Goal: Use online tool/utility: Use online tool/utility

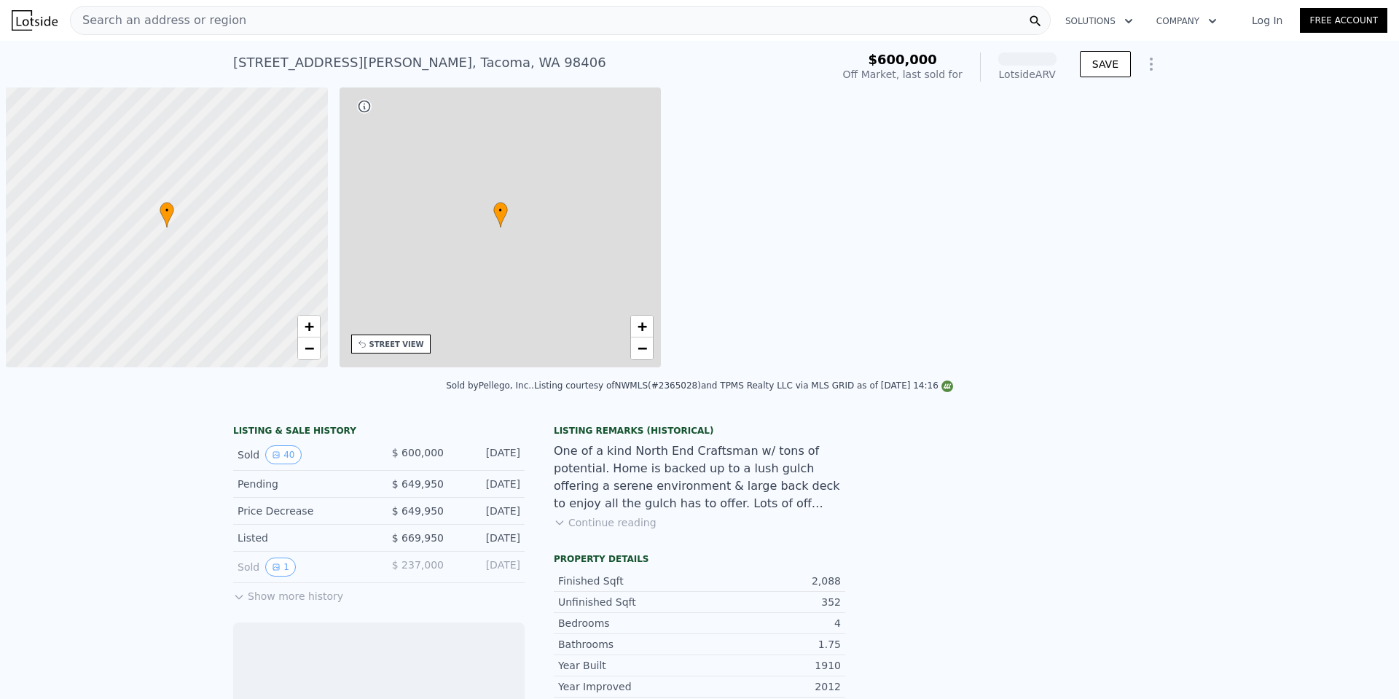
scroll to position [0, 6]
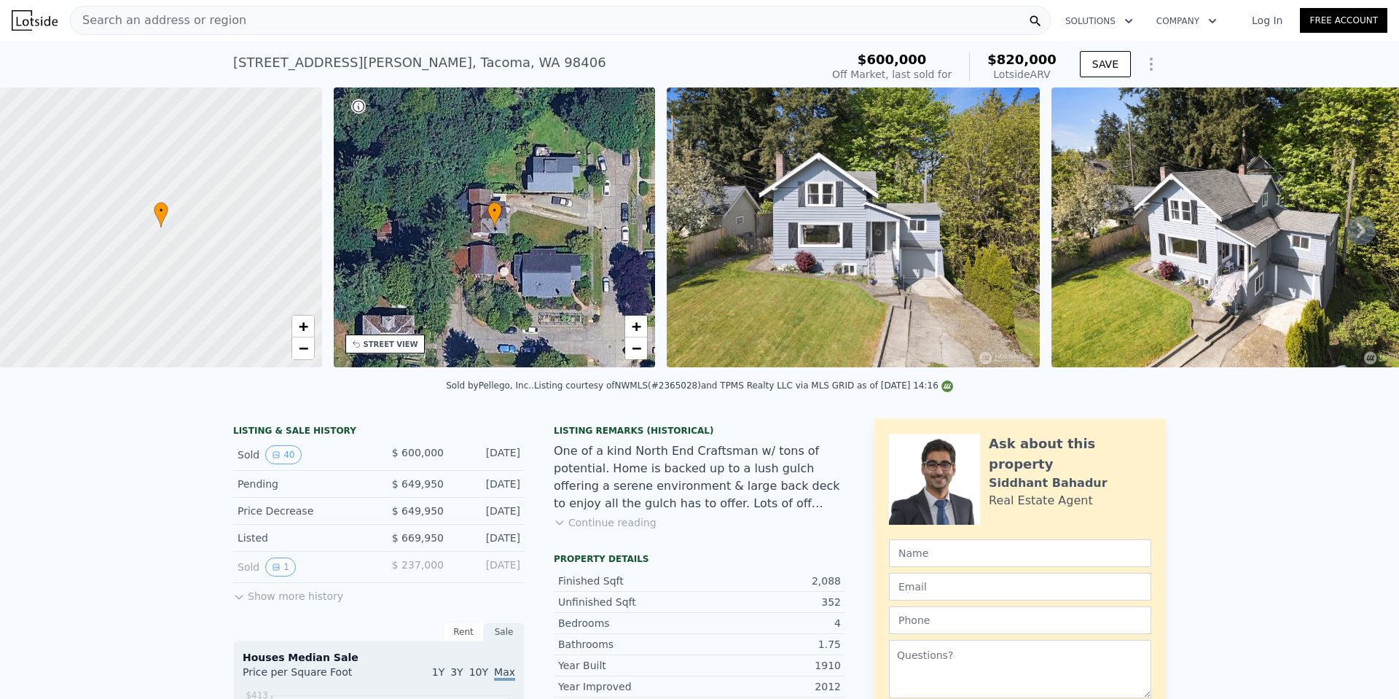
click at [284, 16] on div "Search an address or region" at bounding box center [560, 20] width 981 height 29
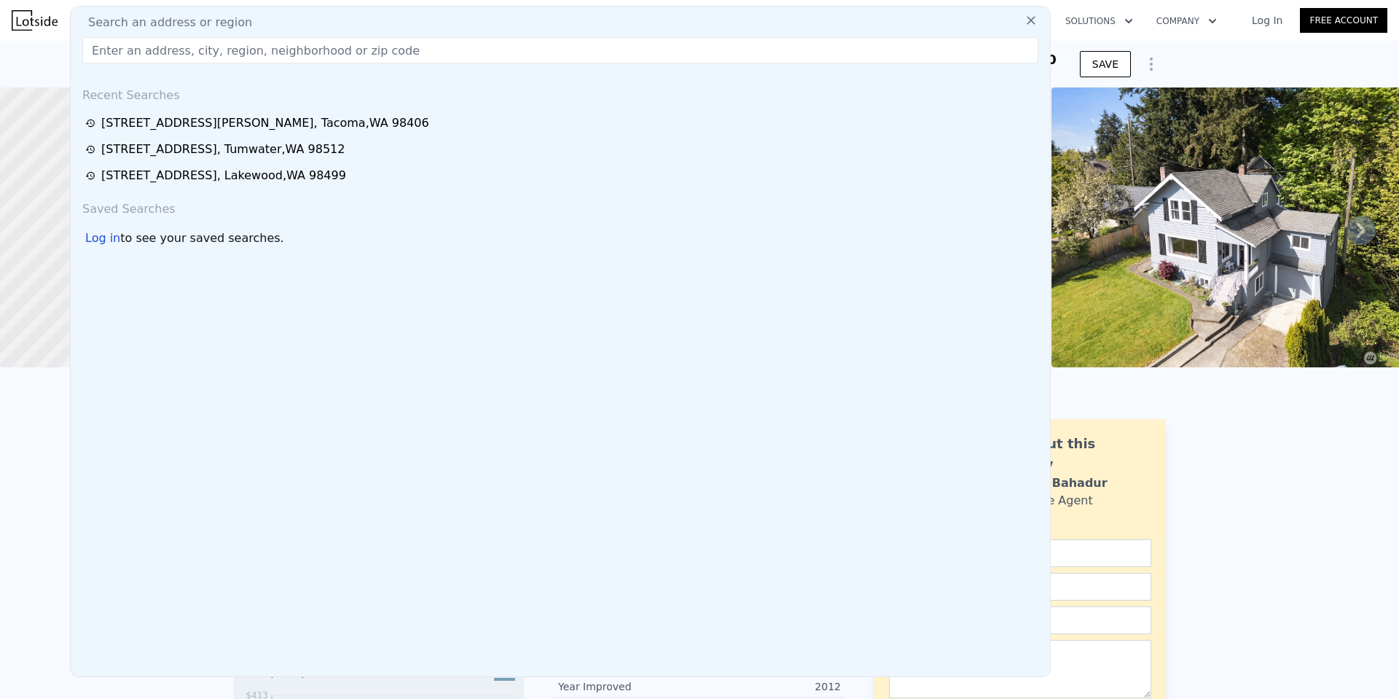
click at [284, 16] on div "Search an address or region" at bounding box center [561, 22] width 968 height 17
click at [283, 45] on input "text" at bounding box center [560, 50] width 956 height 26
paste input "[STREET_ADDRESS]"
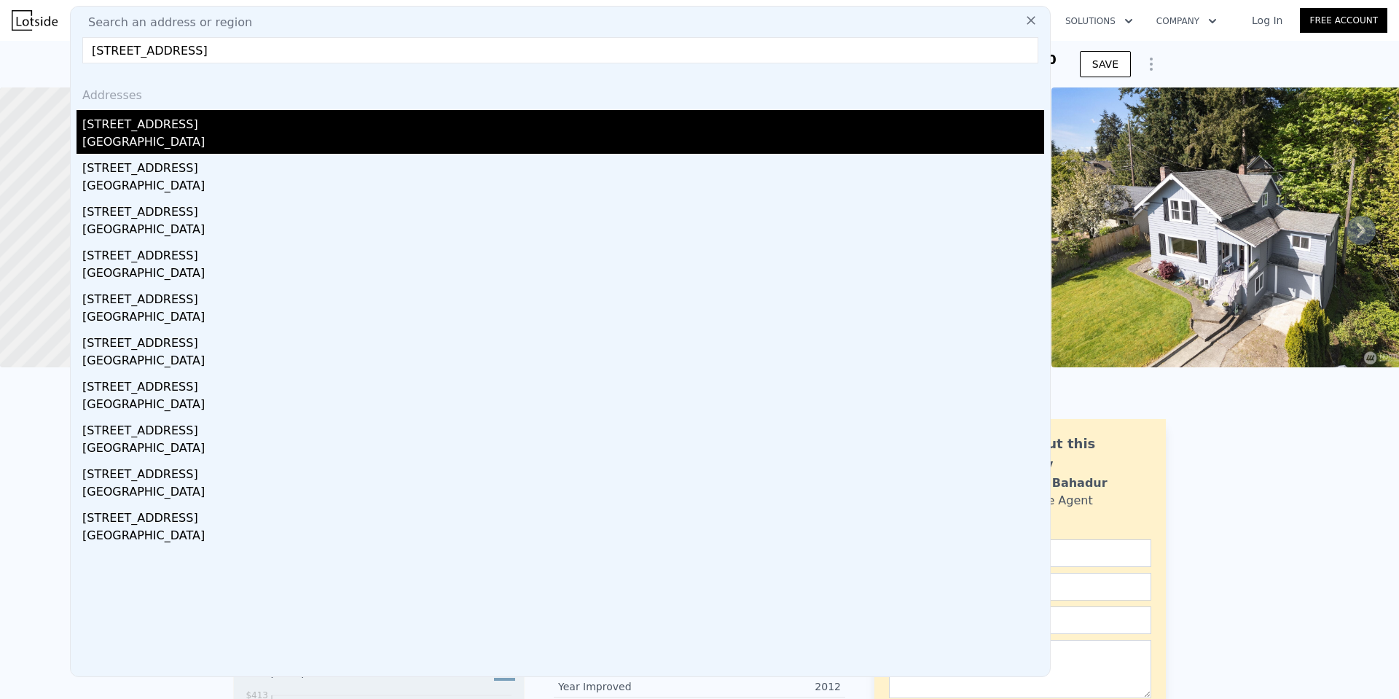
type input "[STREET_ADDRESS]"
click at [132, 131] on div "[STREET_ADDRESS]" at bounding box center [563, 121] width 962 height 23
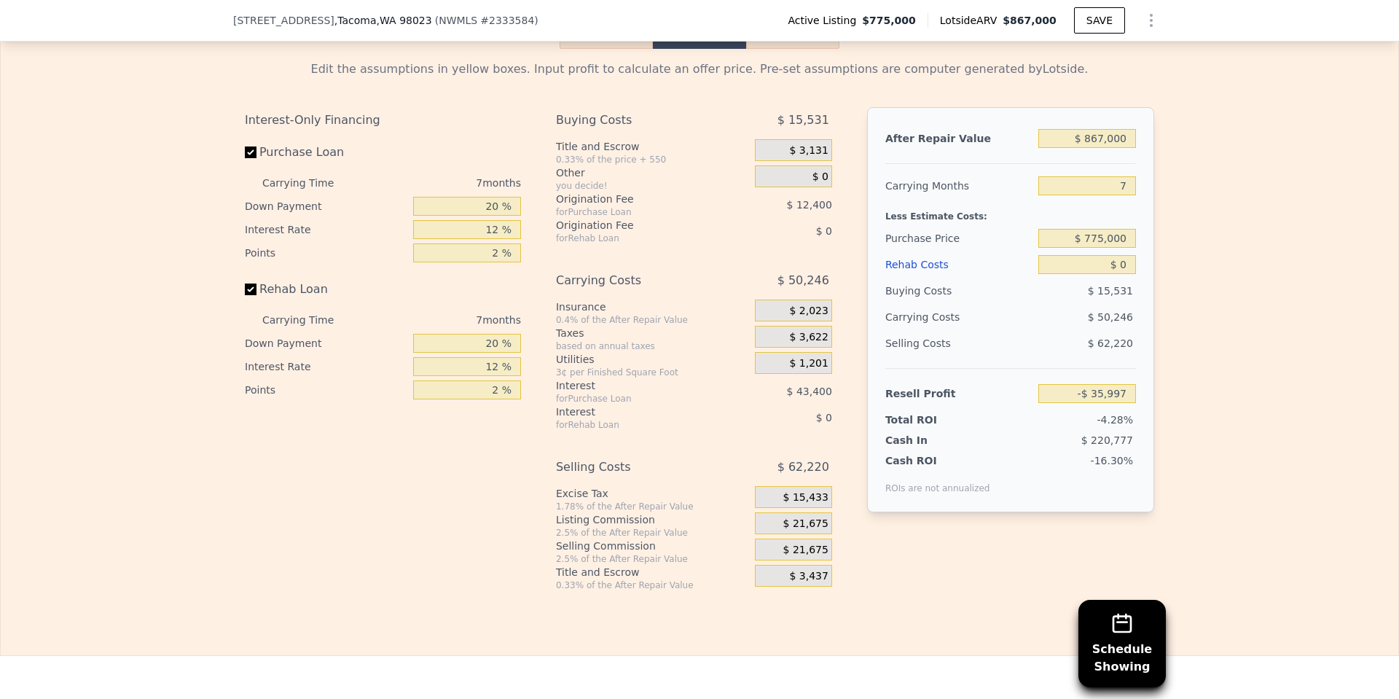
scroll to position [2259, 0]
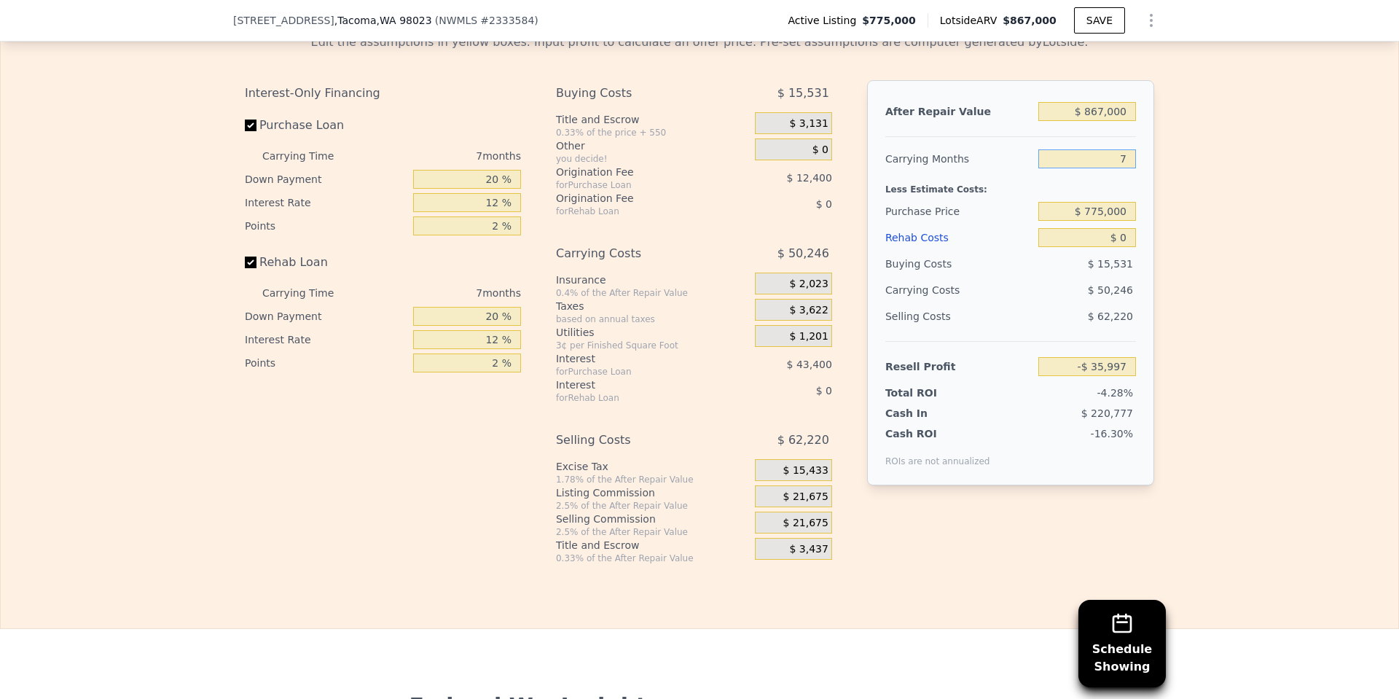
click at [1109, 168] on input "7" at bounding box center [1088, 158] width 98 height 19
click at [1098, 221] on input "$ 775,000" at bounding box center [1088, 211] width 98 height 19
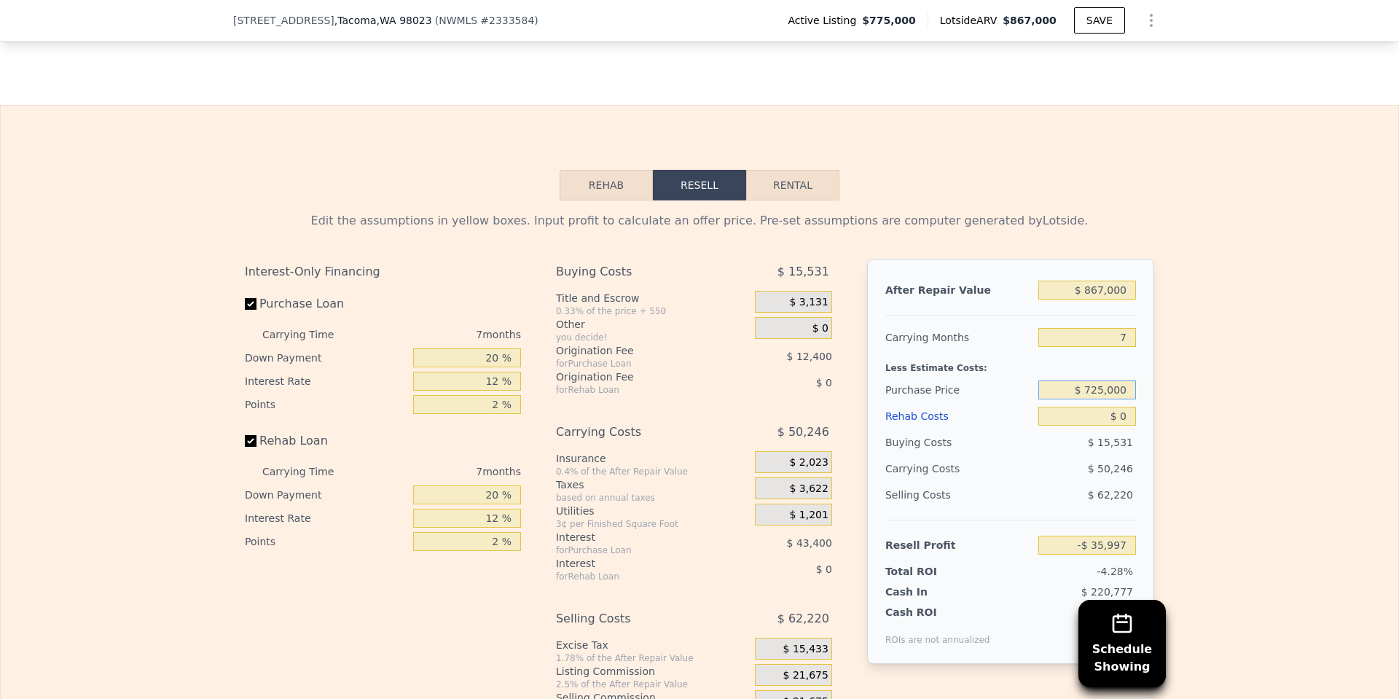
scroll to position [2041, 0]
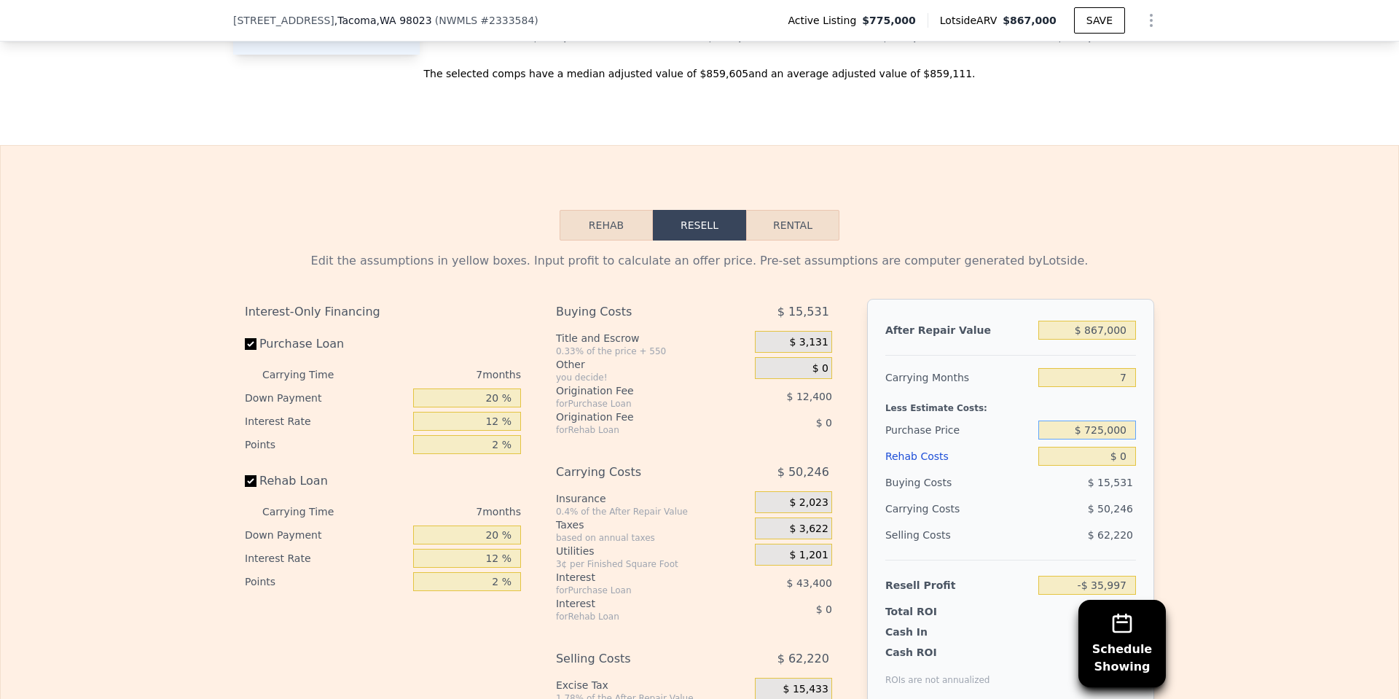
type input "$ 725,000"
type input "$ 17,770"
click at [1105, 466] on input "$ 0" at bounding box center [1088, 456] width 98 height 19
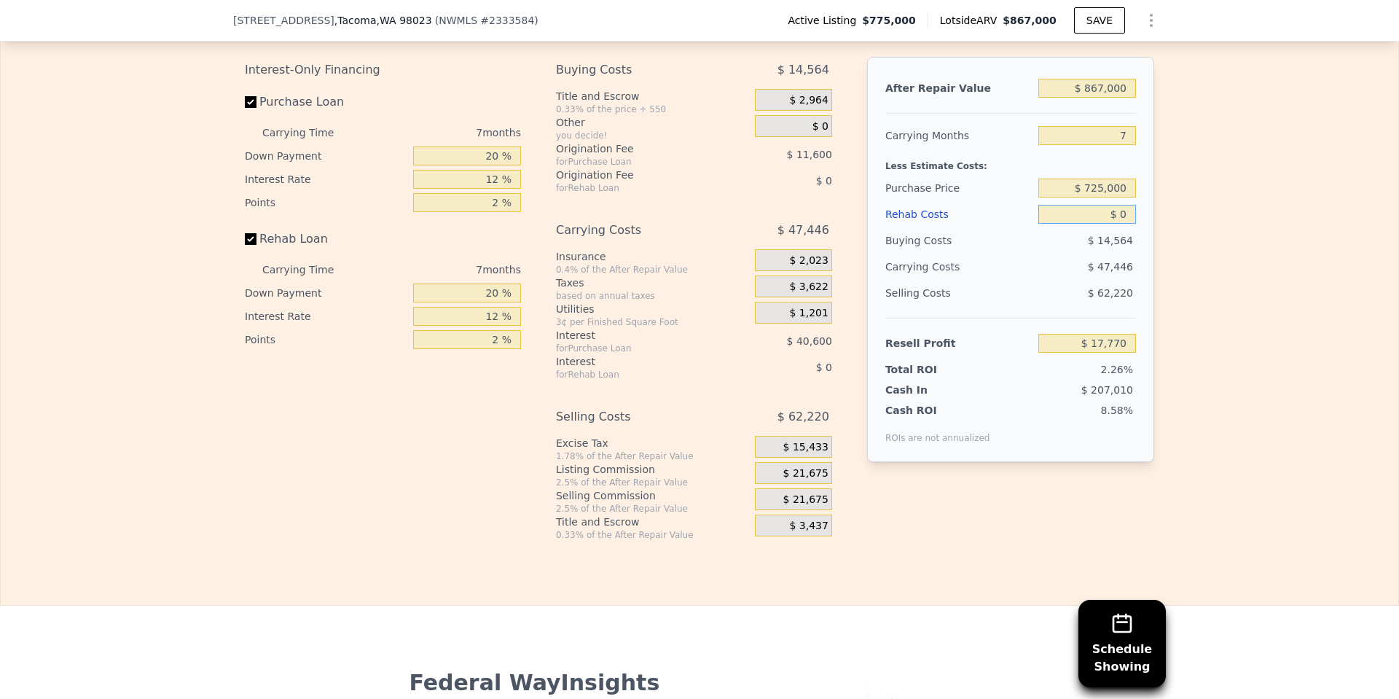
scroll to position [2259, 0]
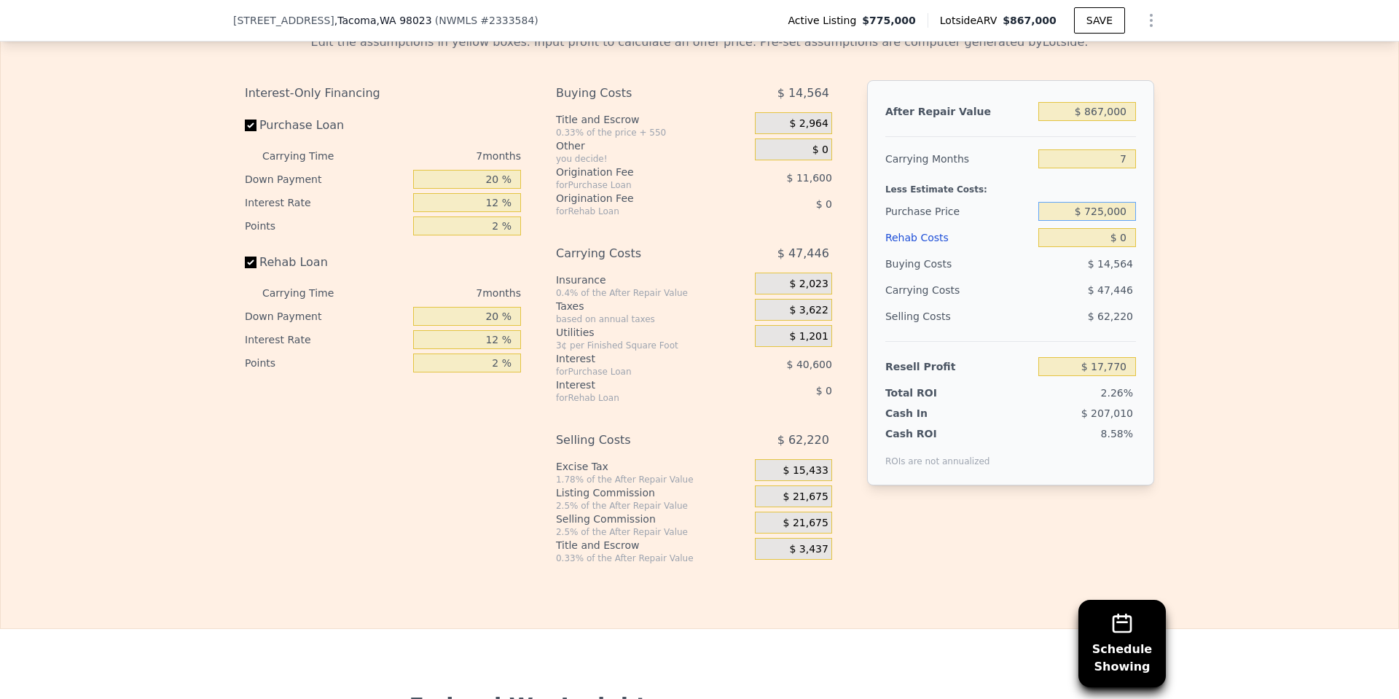
click at [1098, 221] on input "$ 725,000" at bounding box center [1088, 211] width 98 height 19
type input "$ 625,000"
click at [1114, 247] on input "$ 0" at bounding box center [1088, 237] width 98 height 19
type input "$ 125,303"
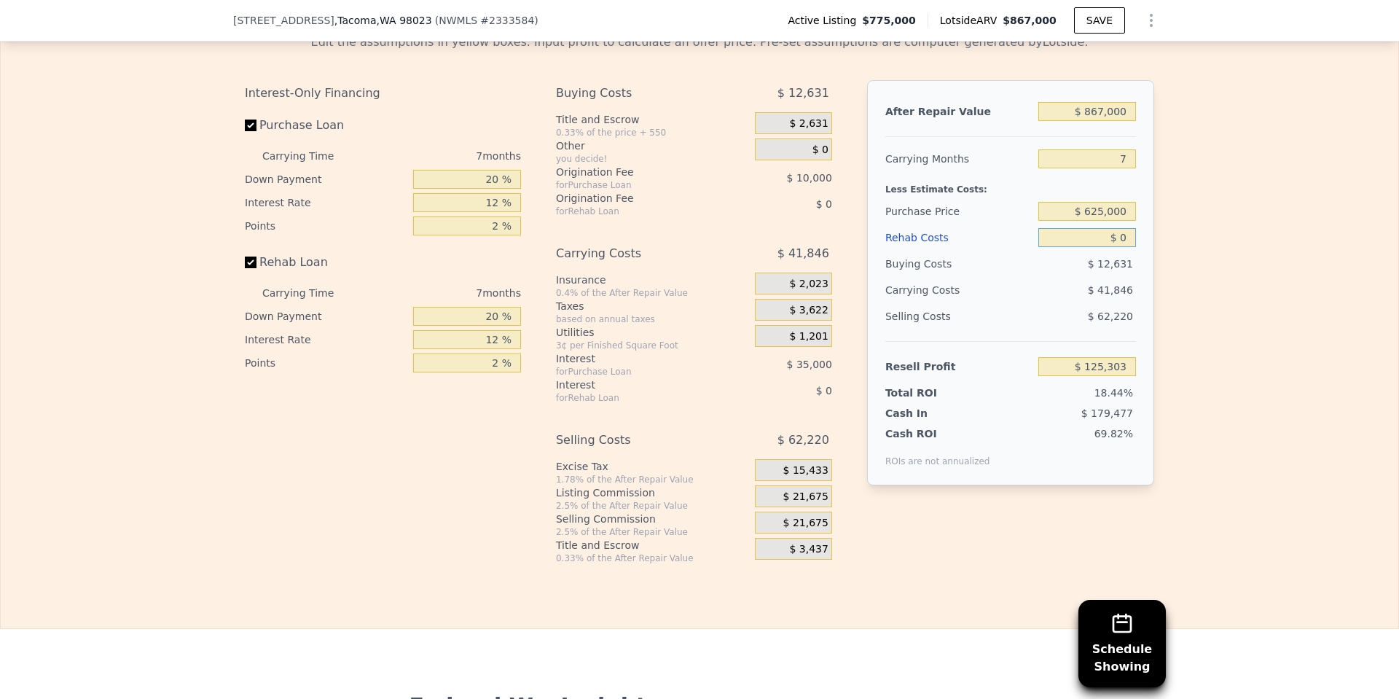
drag, startPoint x: 1090, startPoint y: 256, endPoint x: 1126, endPoint y: 255, distance: 35.7
click at [1126, 247] on input "$ 0" at bounding box center [1088, 237] width 98 height 19
type input "$ 8"
type input "$ 125,295"
type input "$ 85"
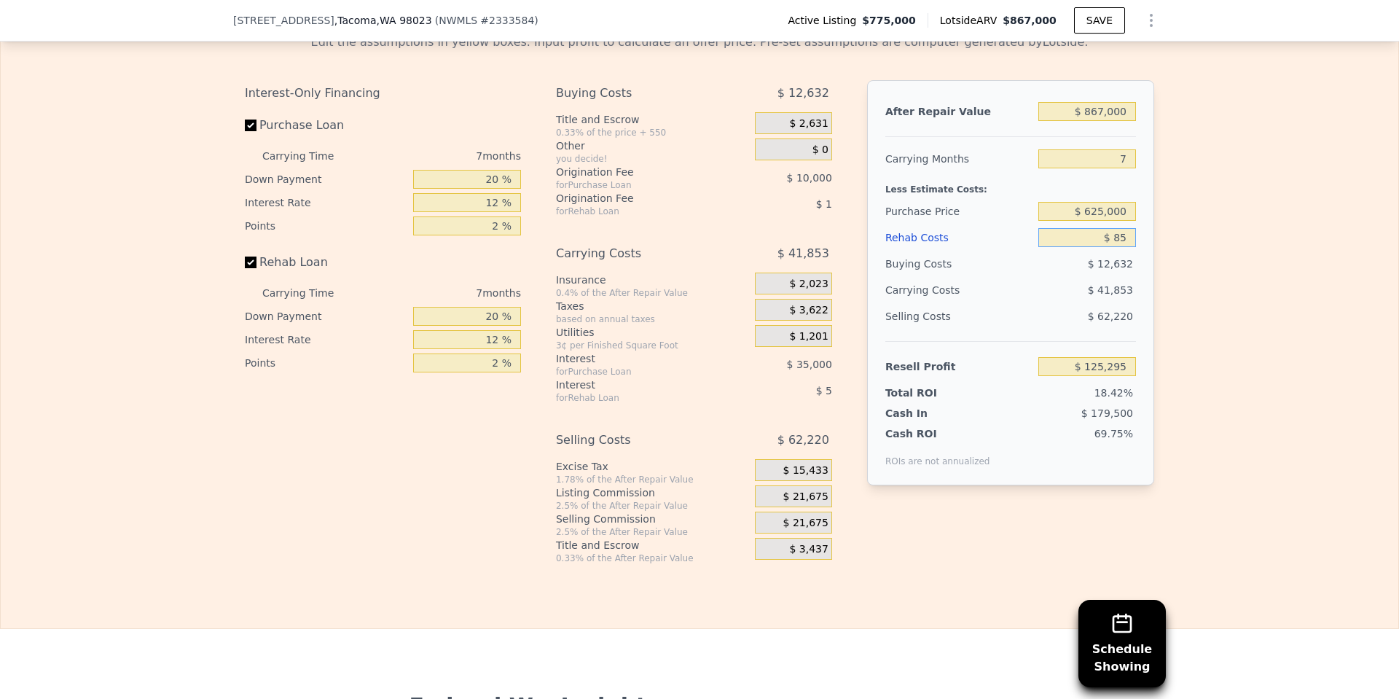
type input "$ 125,210"
type input "$ 850"
type input "$ 124,390"
type input "$ 8,500"
type input "$ 116,191"
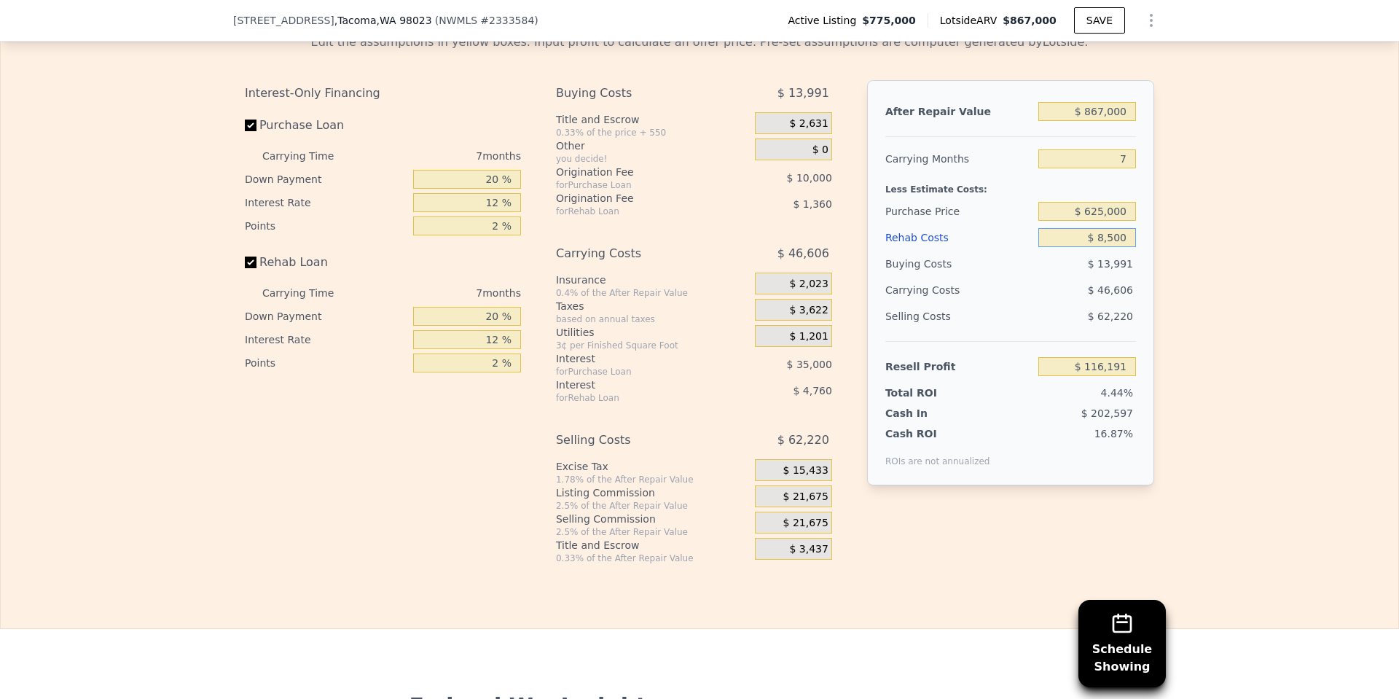
type input "$ 85,000"
type input "$ 34,183"
type input "$ 85,000"
click at [1083, 376] on input "$ 34,183" at bounding box center [1088, 366] width 98 height 19
click at [1103, 221] on input "$ 625,000" at bounding box center [1088, 211] width 98 height 19
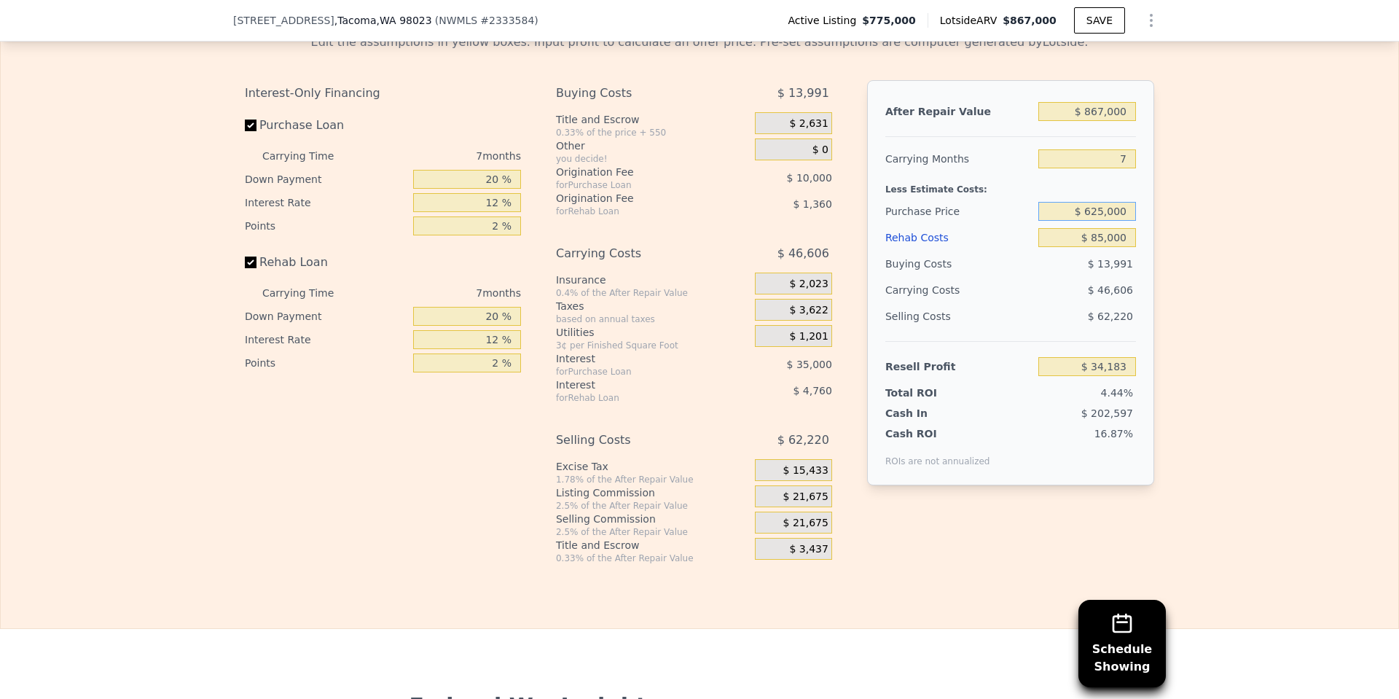
click at [1103, 221] on input "$ 625,000" at bounding box center [1088, 211] width 98 height 19
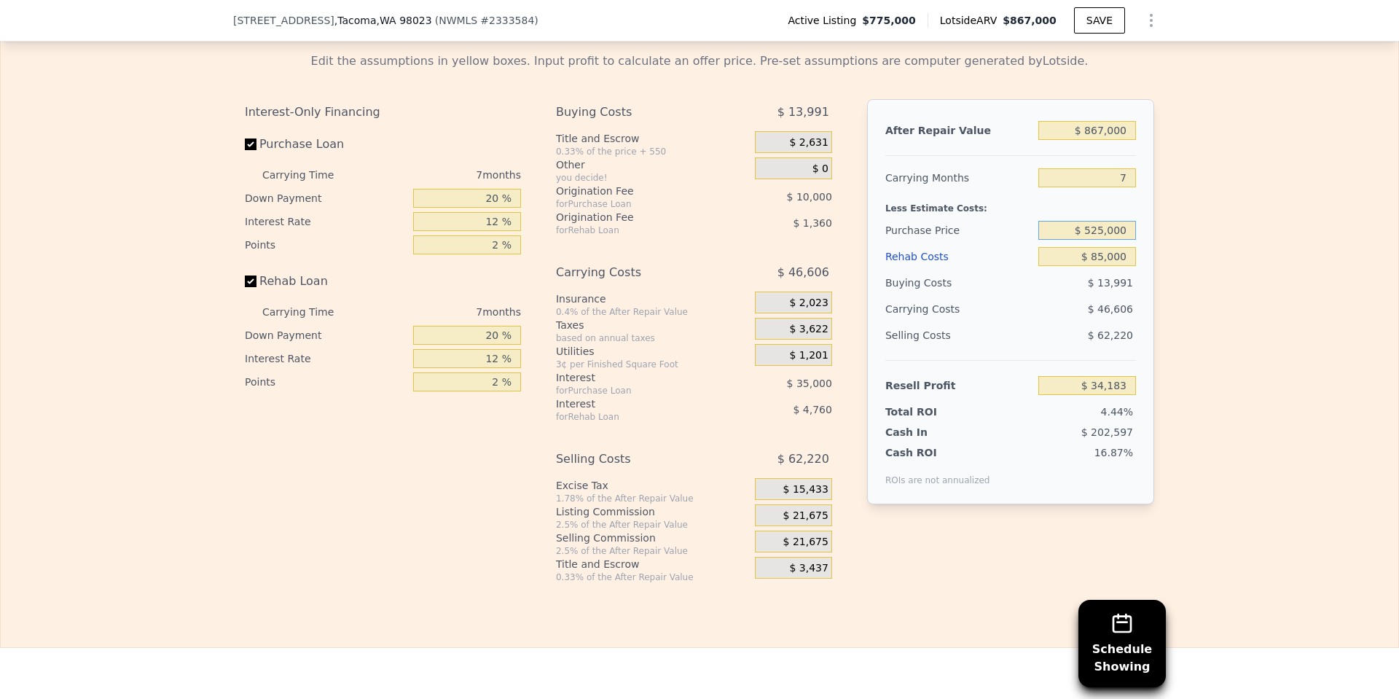
scroll to position [2187, 0]
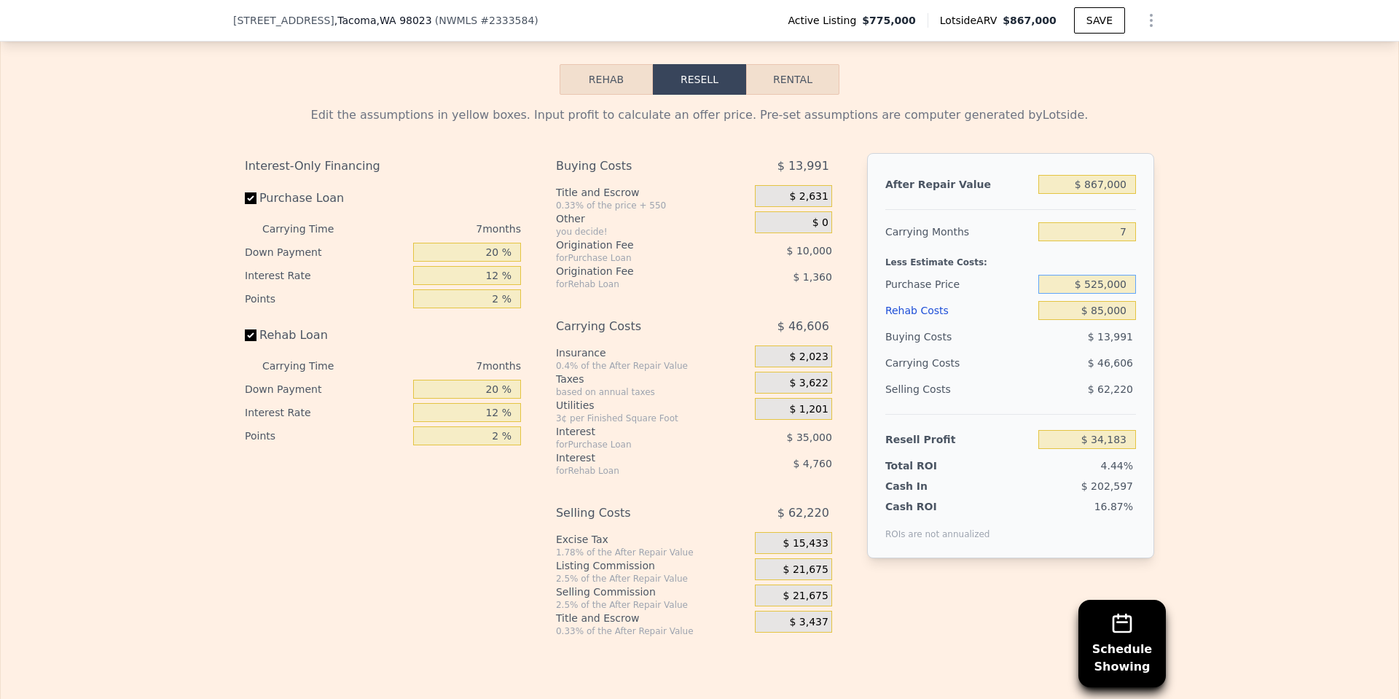
type input "$ 525,000"
click at [1083, 320] on input "$ 85,000" at bounding box center [1088, 310] width 98 height 19
type input "$ 141,716"
drag, startPoint x: 1122, startPoint y: 249, endPoint x: 1141, endPoint y: 246, distance: 20.0
click at [1139, 246] on div "After Repair Value $ 867,000 Carrying Months 7 Less Estimate Costs: Purchase Pr…" at bounding box center [1010, 355] width 287 height 405
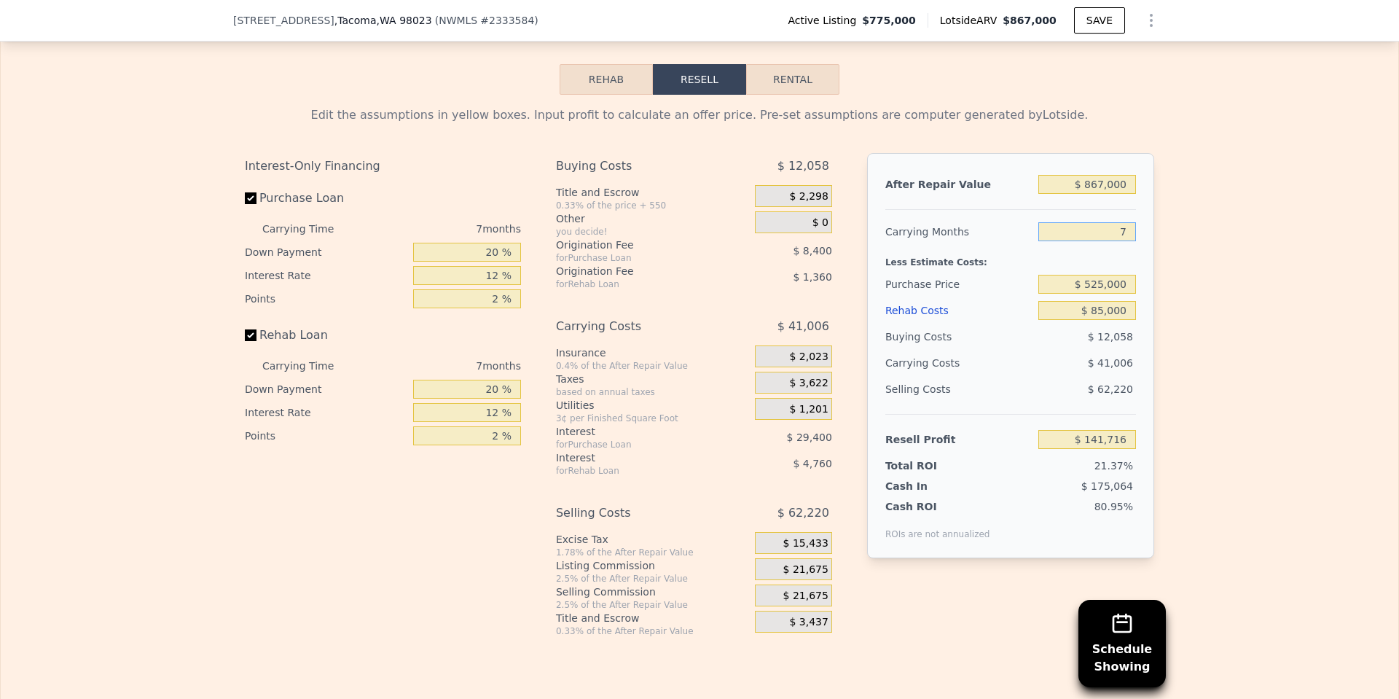
type input "4"
type input "$ 159,290"
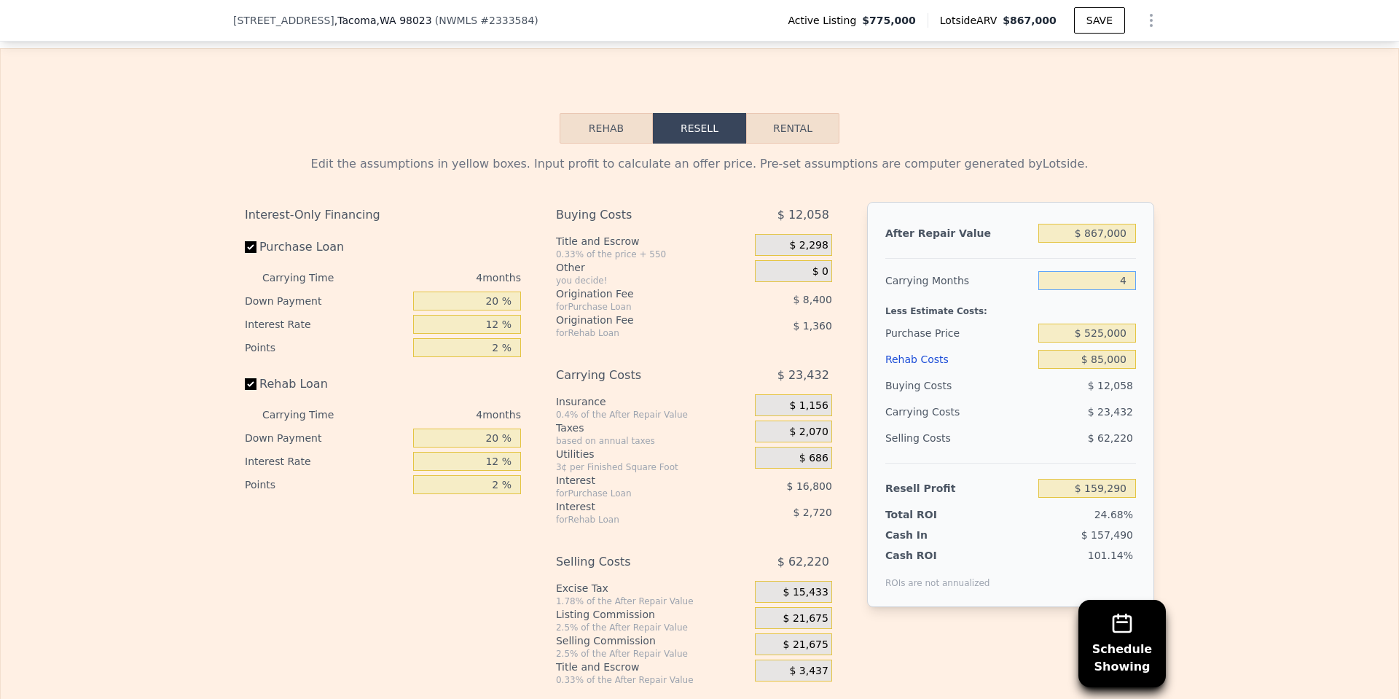
scroll to position [2114, 0]
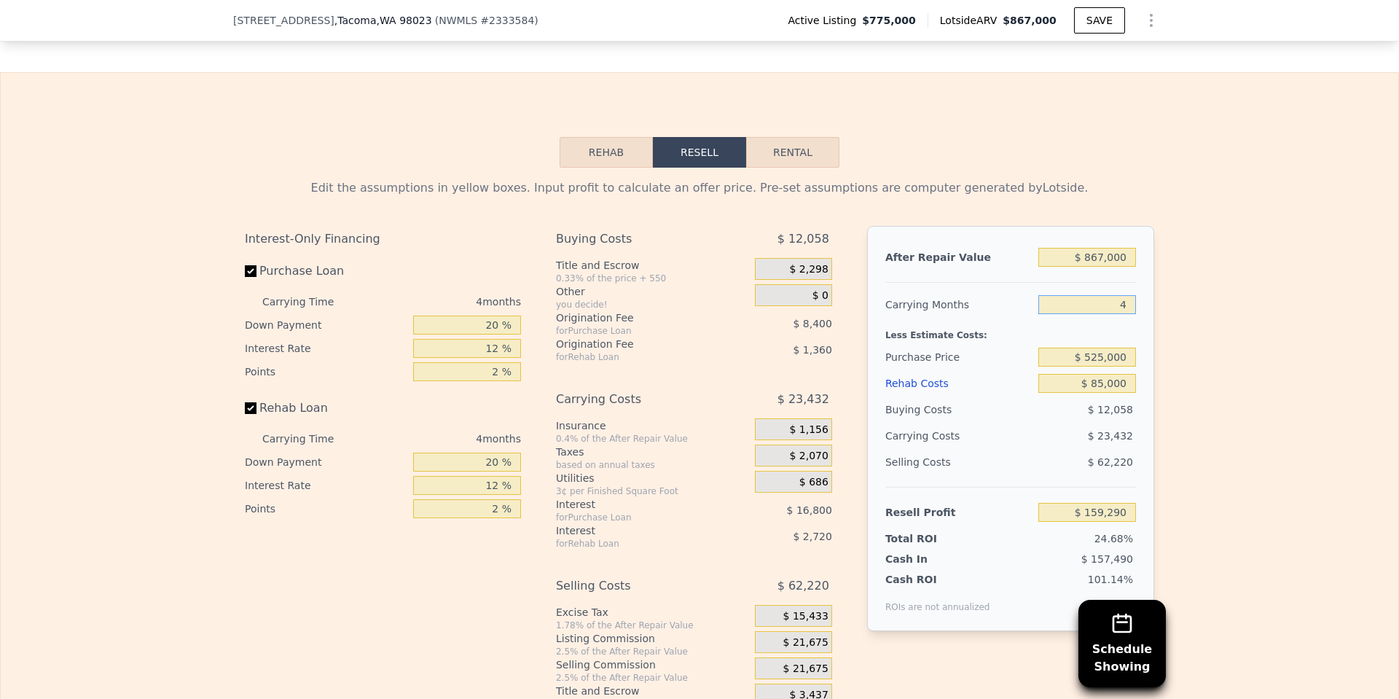
type input "4"
click at [1104, 367] on input "$ 525,000" at bounding box center [1088, 357] width 98 height 19
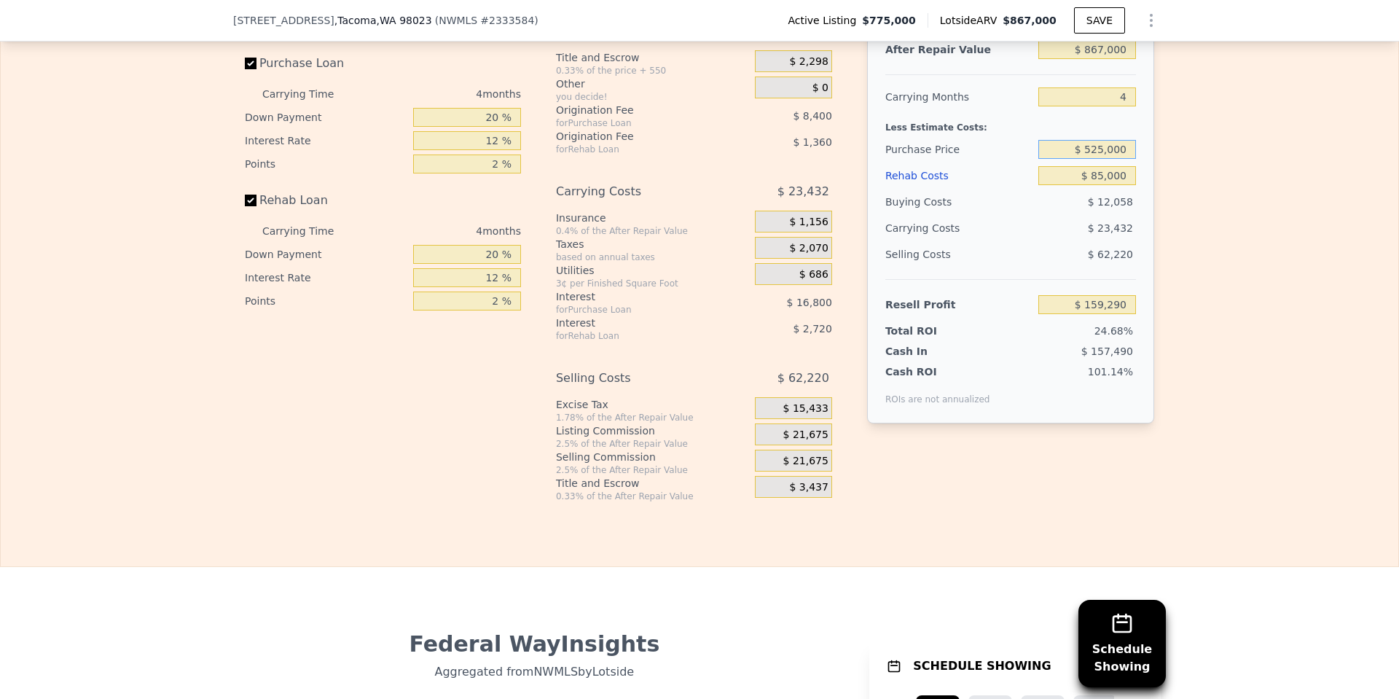
scroll to position [2332, 0]
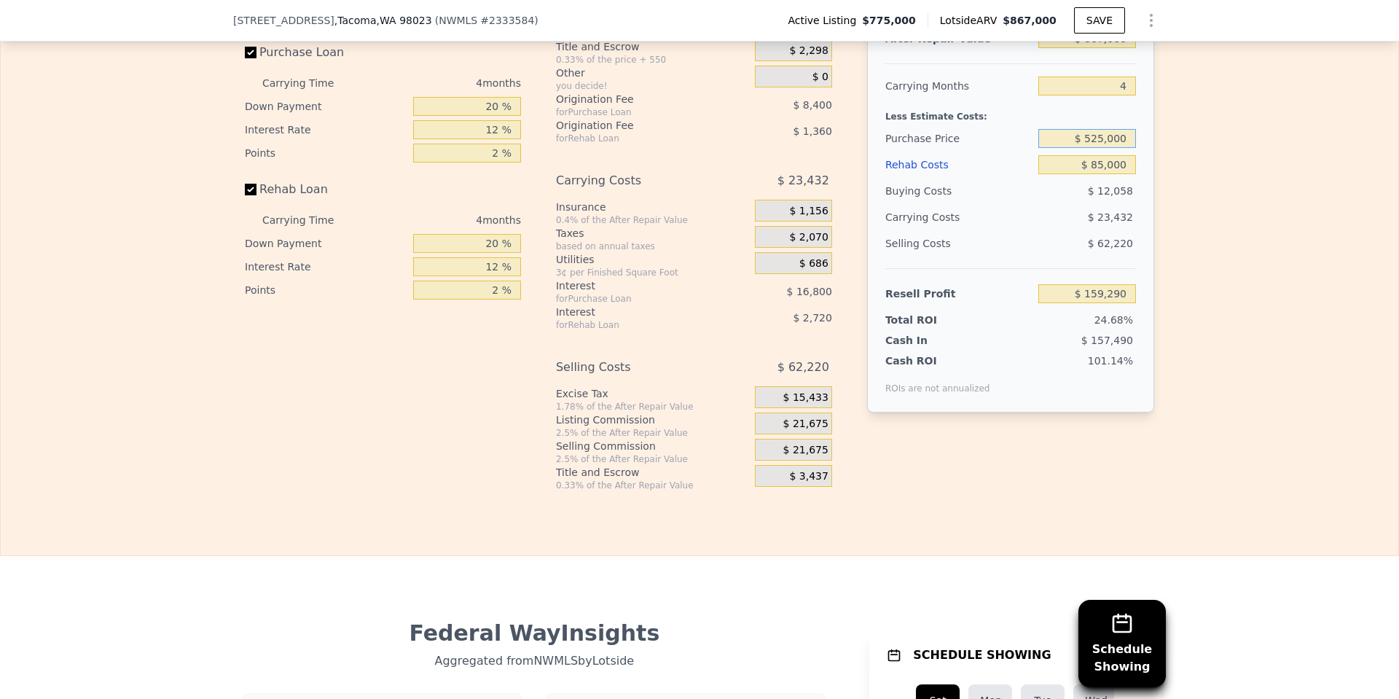
click at [1090, 148] on input "$ 525,000" at bounding box center [1088, 138] width 98 height 19
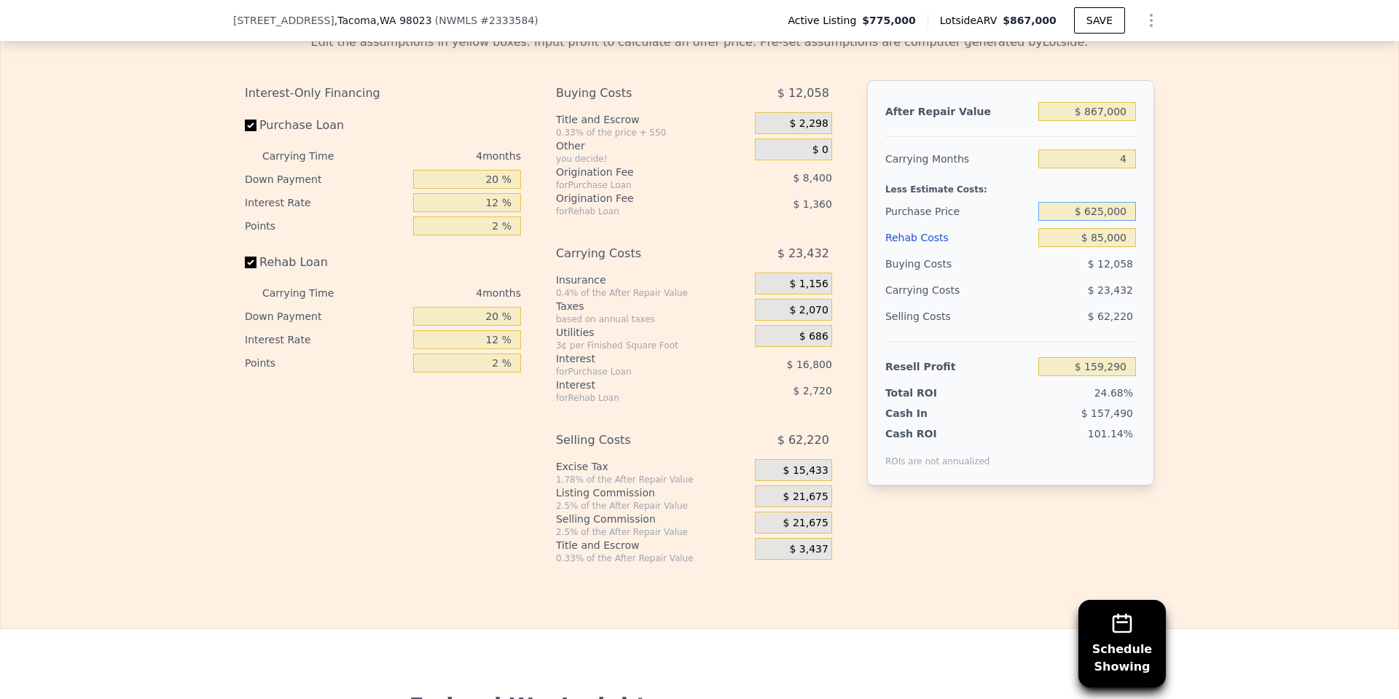
type input "$ 625,000"
click at [1109, 247] on input "$ 85,000" at bounding box center [1088, 237] width 98 height 19
type input "$ 54,157"
drag, startPoint x: 1093, startPoint y: 128, endPoint x: 1101, endPoint y: 128, distance: 8.7
click at [1101, 121] on input "$ 867,000" at bounding box center [1088, 111] width 98 height 19
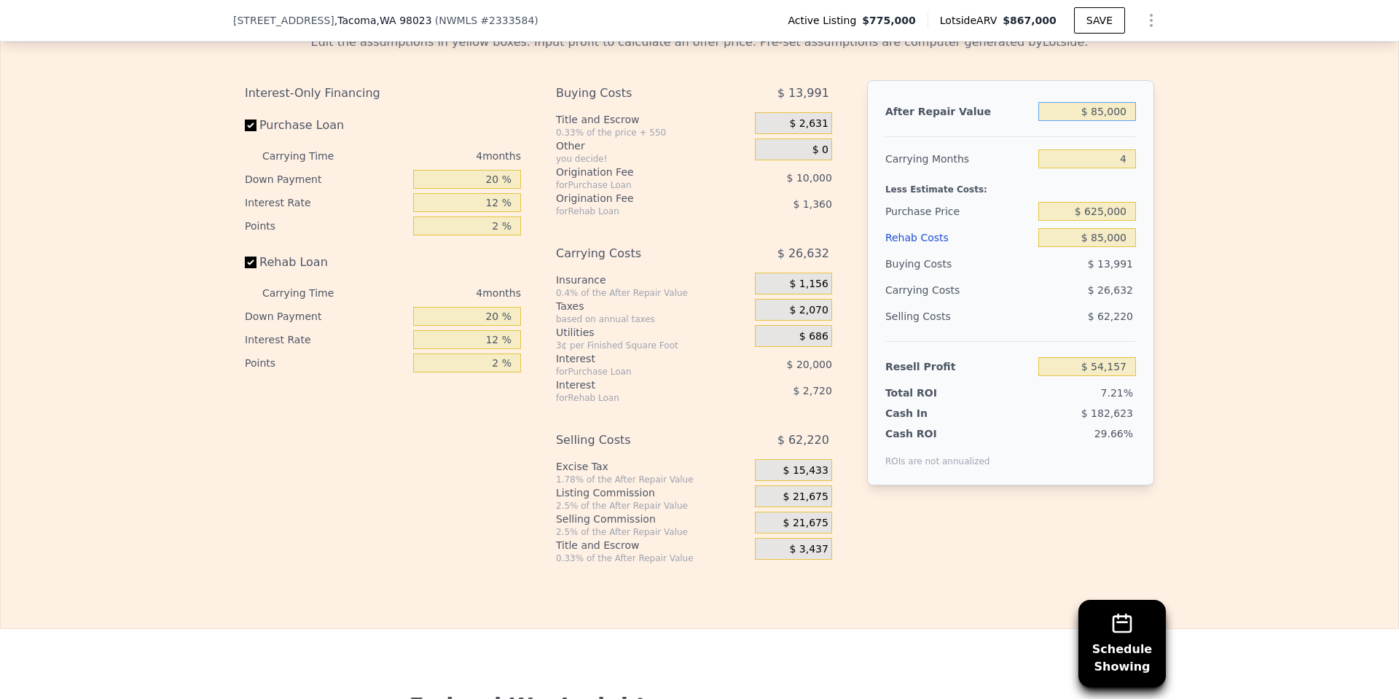
type input "$ 850,000"
type input "$ 38,389"
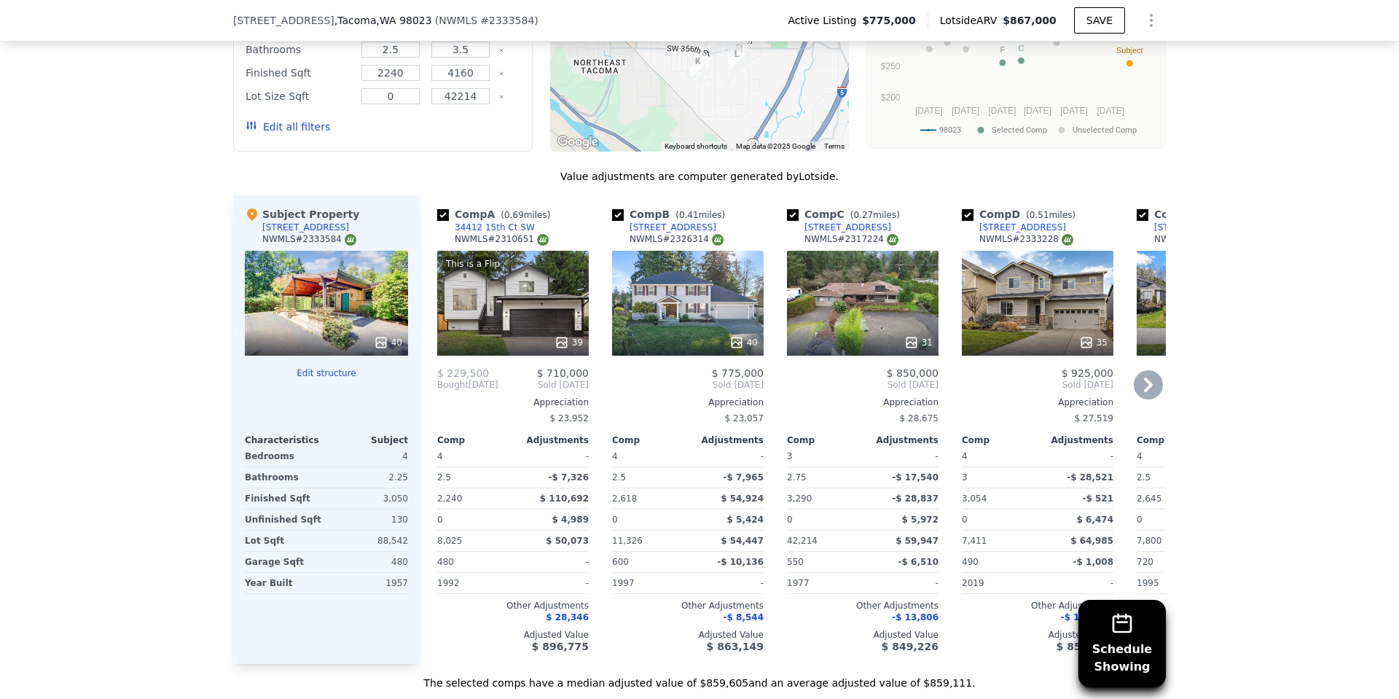
scroll to position [1458, 0]
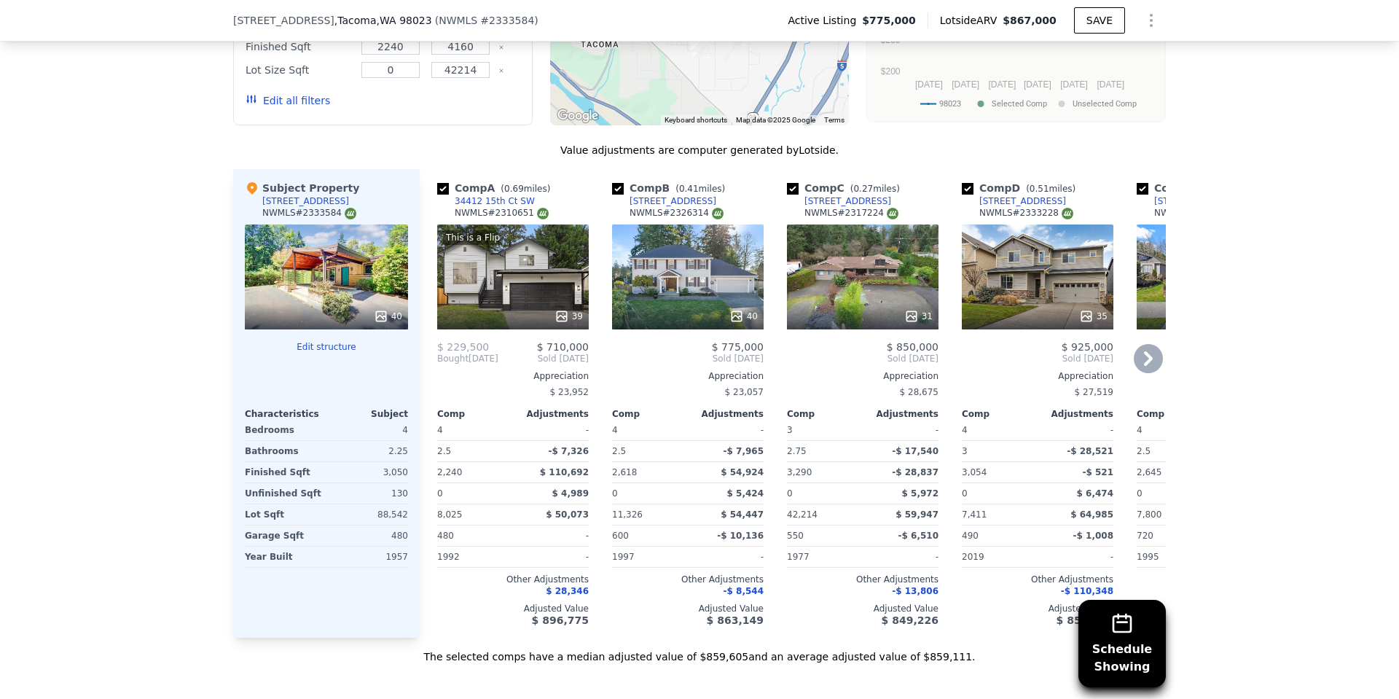
type input "$ 850,000"
click at [616, 195] on input "checkbox" at bounding box center [618, 189] width 12 height 12
checkbox input "false"
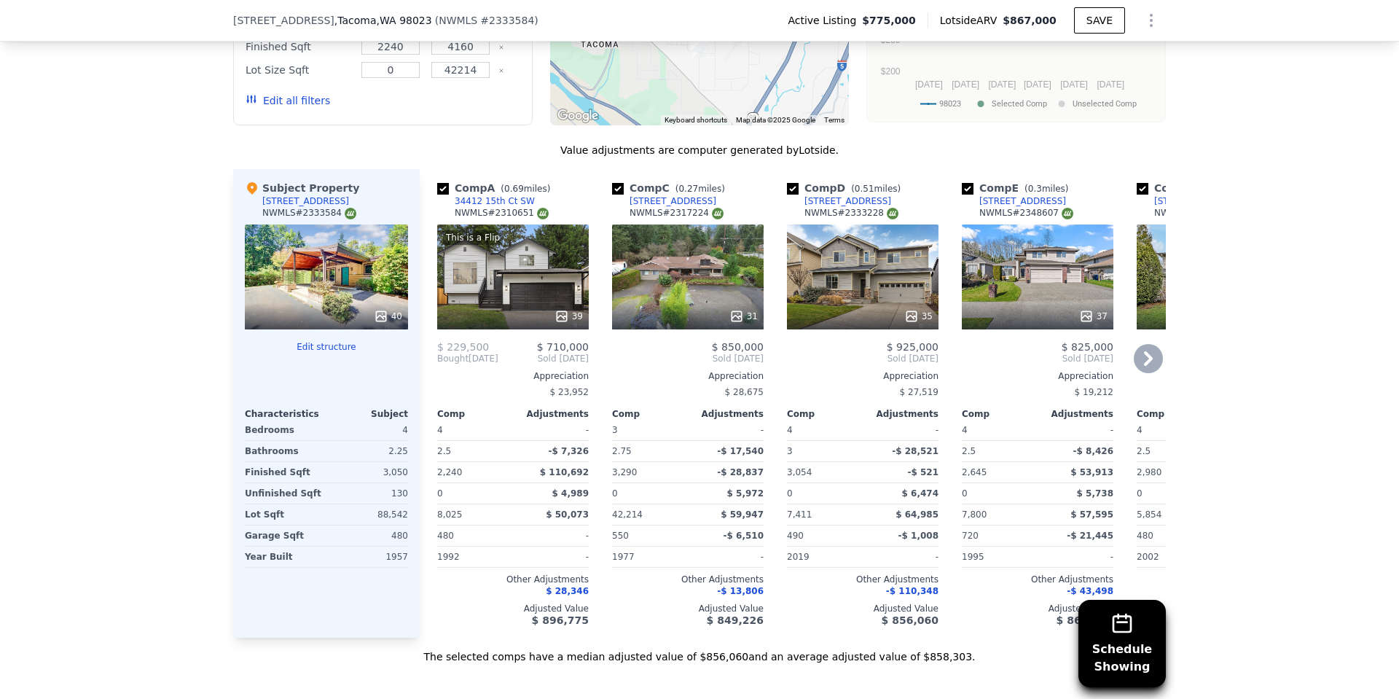
click at [445, 195] on div "Comp A ( 0.69 miles)" at bounding box center [496, 188] width 119 height 15
click at [439, 195] on input "checkbox" at bounding box center [443, 189] width 12 height 12
checkbox input "false"
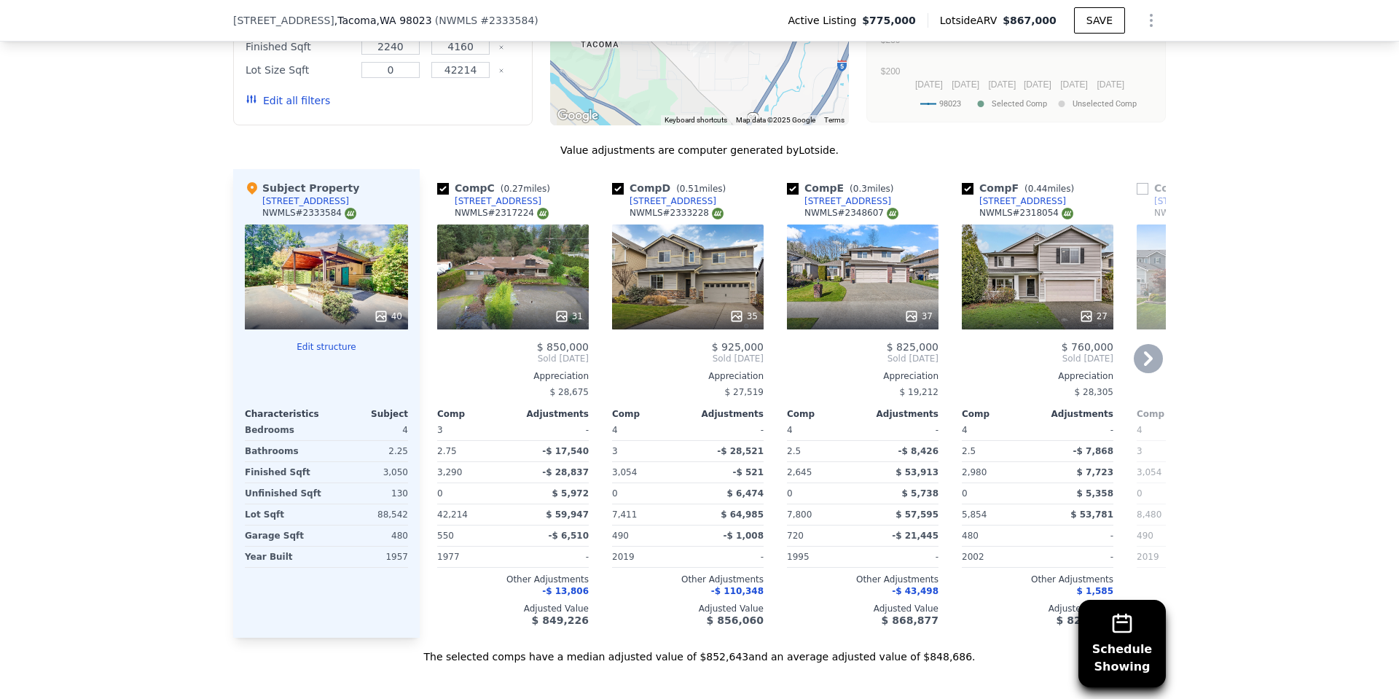
click at [1147, 363] on icon at bounding box center [1148, 358] width 29 height 29
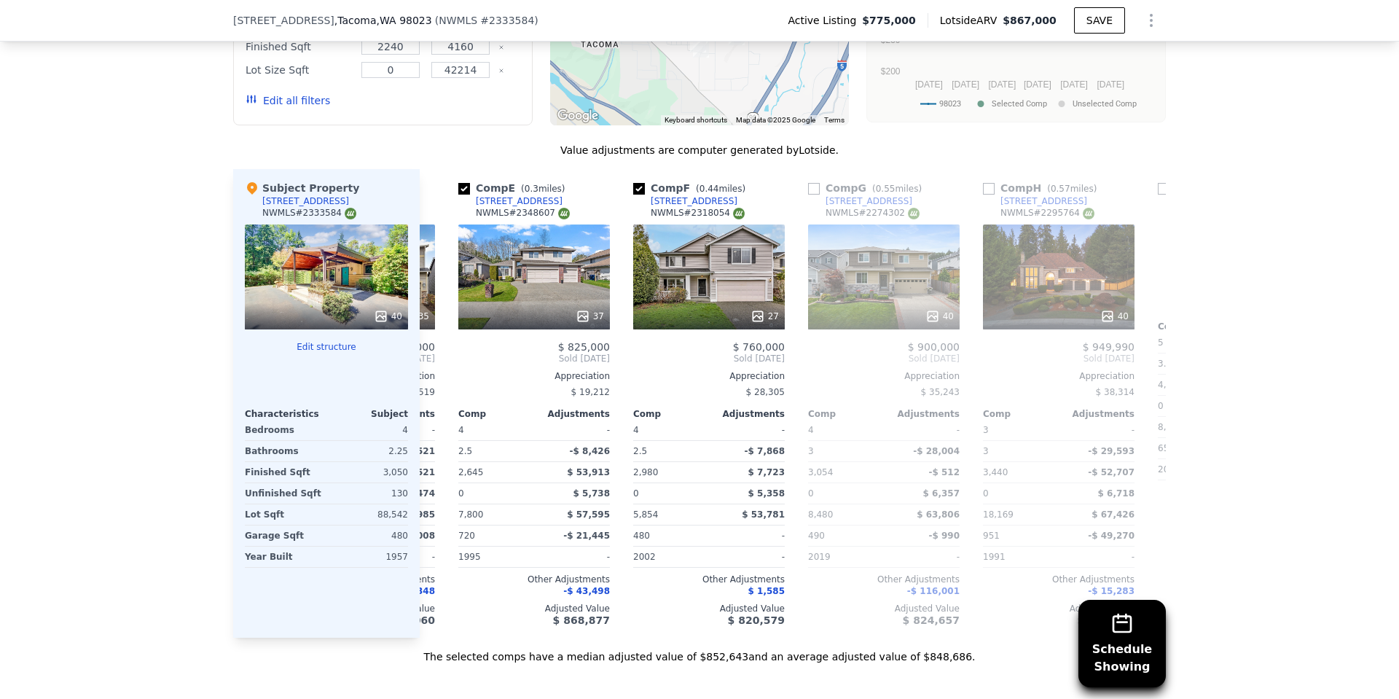
scroll to position [0, 350]
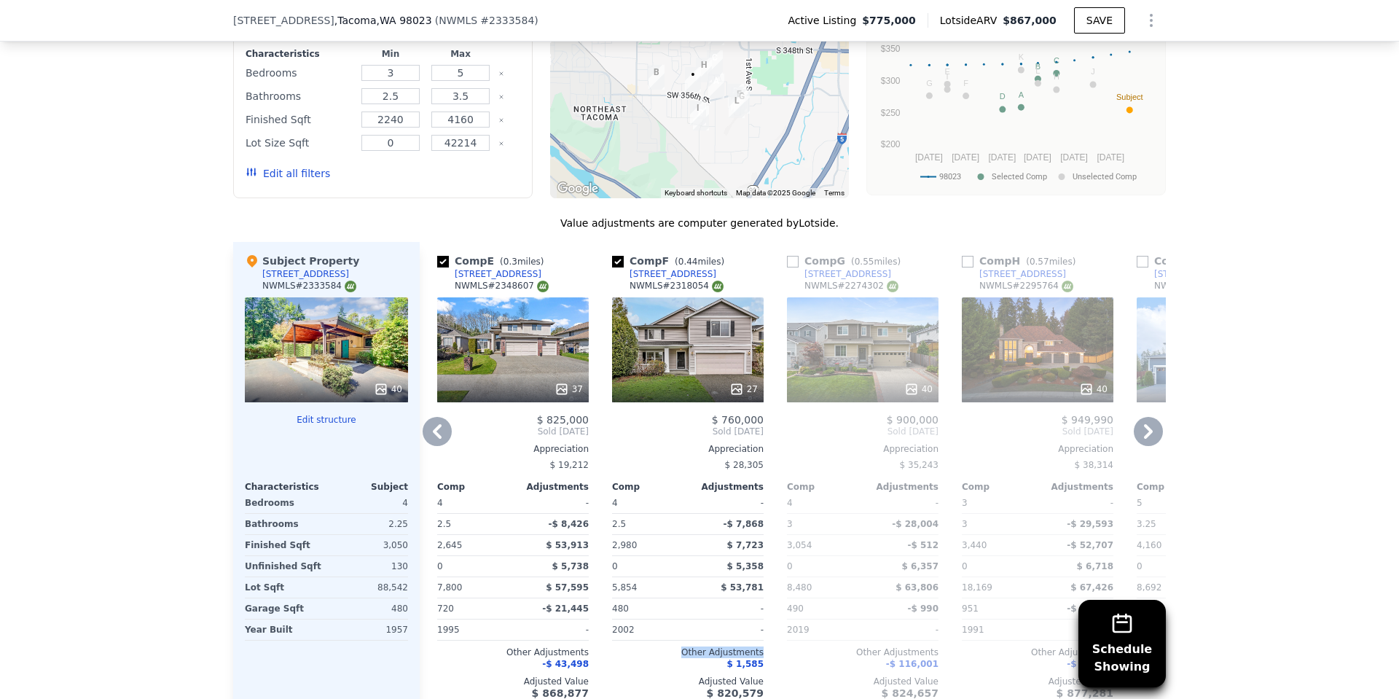
drag, startPoint x: 725, startPoint y: 650, endPoint x: 628, endPoint y: 652, distance: 96.9
click at [628, 652] on div "Comp F ( 0.44 miles) [STREET_ADDRESS] # 2318054 27 $ 760,000 Sold [DATE] Apprec…" at bounding box center [687, 476] width 163 height 469
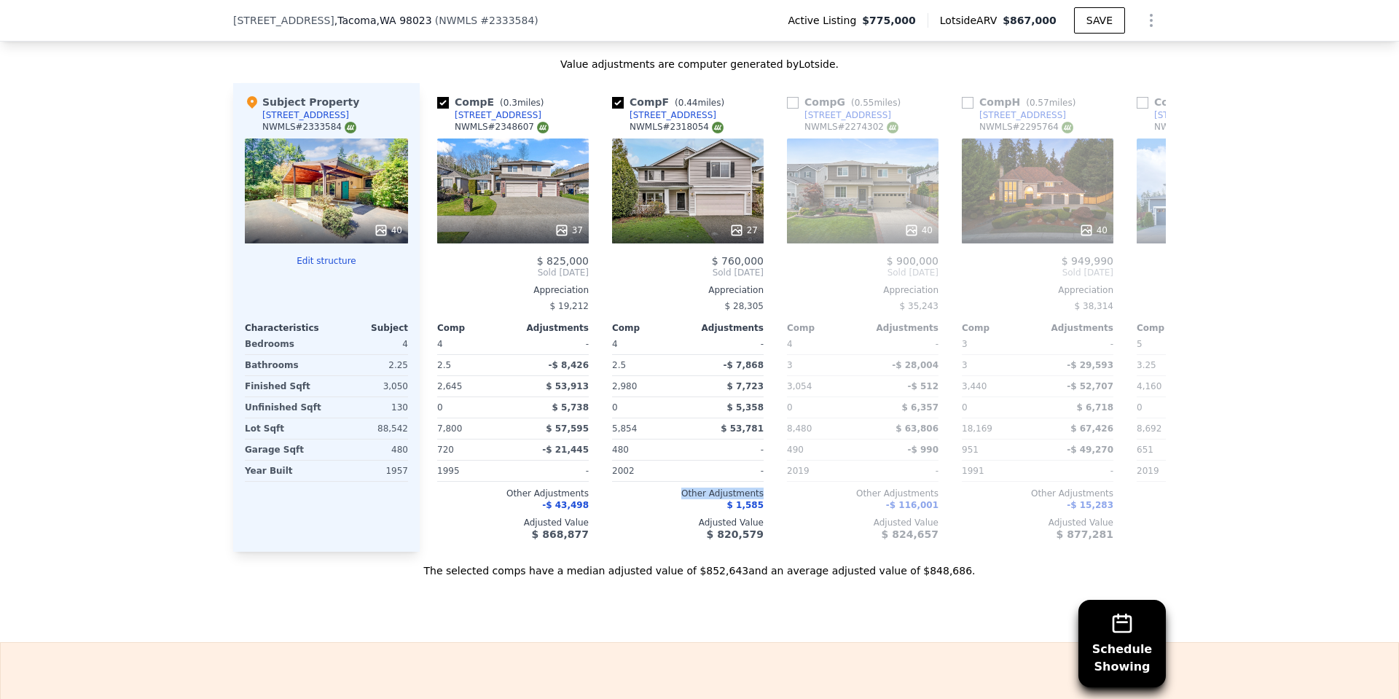
scroll to position [1531, 0]
